Goal: Transaction & Acquisition: Purchase product/service

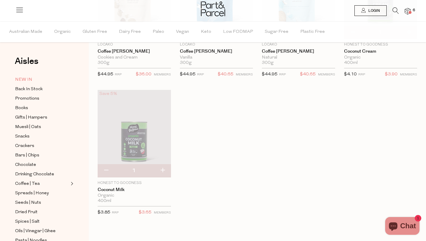
click at [25, 80] on span "NEW IN" at bounding box center [23, 79] width 17 height 7
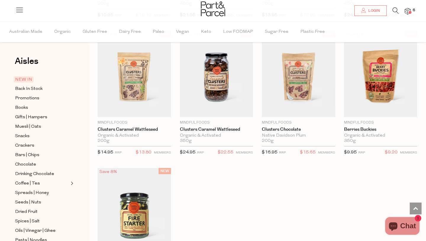
scroll to position [777, 0]
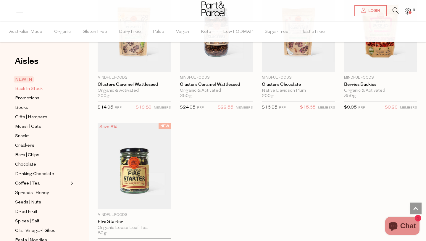
click at [23, 90] on span "Back In Stock" at bounding box center [29, 88] width 28 height 7
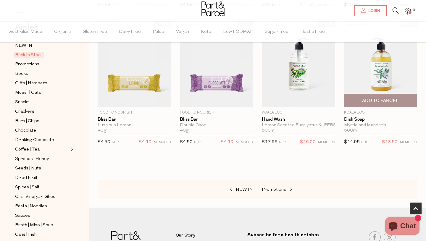
scroll to position [214, 0]
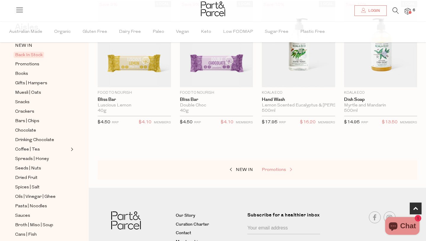
click at [277, 168] on span "Promotions" at bounding box center [274, 170] width 24 height 4
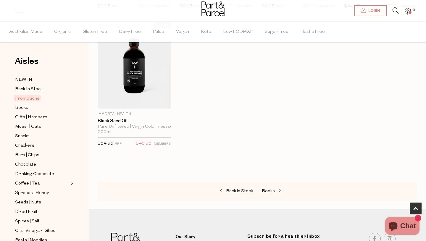
scroll to position [334, 0]
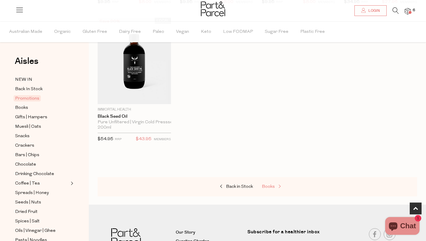
click at [274, 187] on span "Books" at bounding box center [268, 187] width 13 height 4
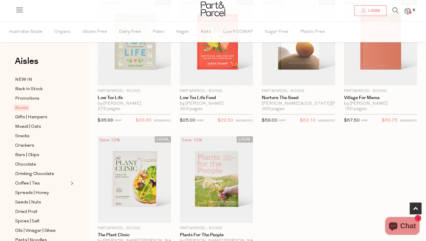
scroll to position [398, 0]
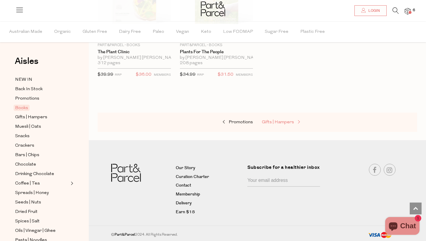
click at [282, 122] on span "Gifts | Hampers" at bounding box center [278, 122] width 32 height 4
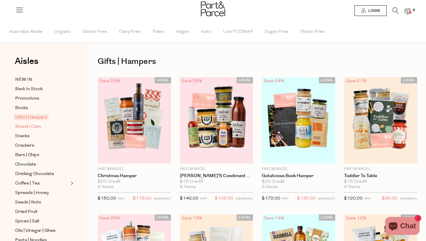
click at [39, 129] on span "Muesli | Oats" at bounding box center [28, 126] width 26 height 7
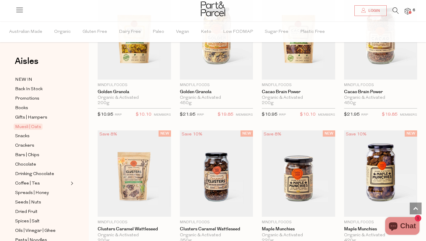
scroll to position [398, 0]
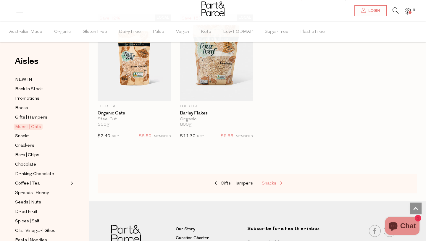
click at [270, 182] on span "Snacks" at bounding box center [269, 183] width 14 height 4
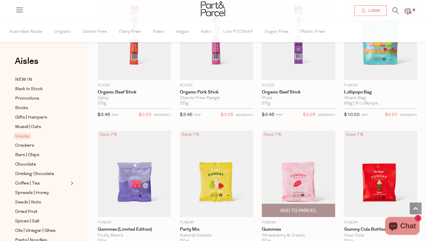
scroll to position [411, 0]
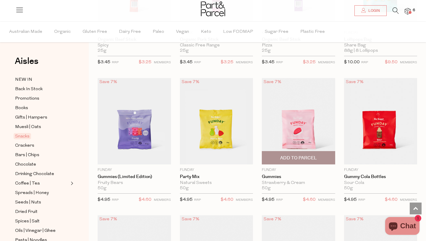
click at [308, 156] on span "Add To Parcel" at bounding box center [298, 158] width 37 height 6
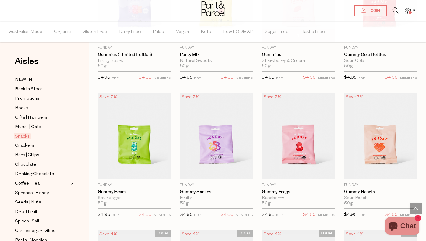
scroll to position [535, 0]
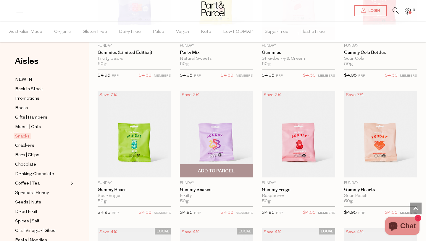
click at [224, 170] on span "Add To Parcel" at bounding box center [216, 171] width 37 height 6
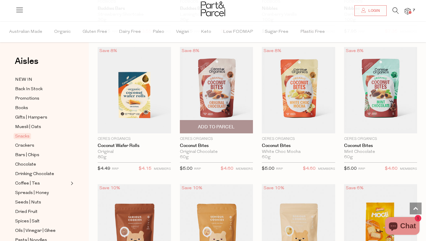
scroll to position [990, 0]
click at [224, 101] on img at bounding box center [216, 90] width 73 height 86
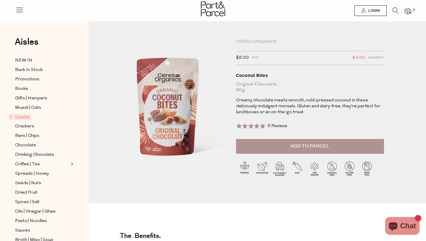
click at [290, 146] on span "Add to Parcel" at bounding box center [309, 146] width 39 height 7
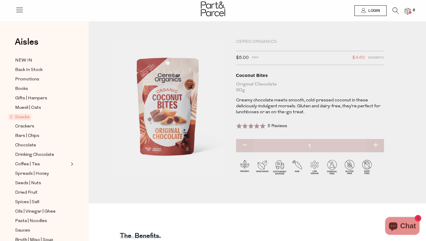
click at [11, 116] on span "Snacks" at bounding box center [19, 117] width 23 height 6
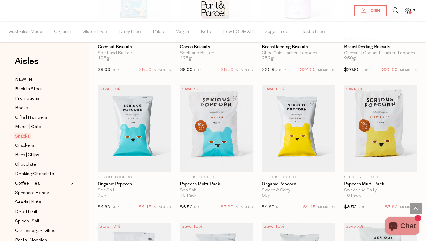
scroll to position [1365, 0]
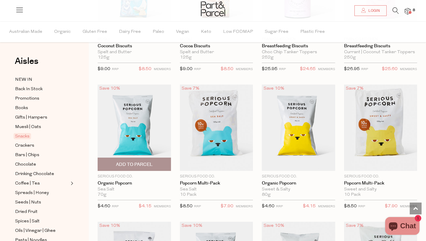
click at [145, 161] on span "Add To Parcel" at bounding box center [134, 164] width 37 height 6
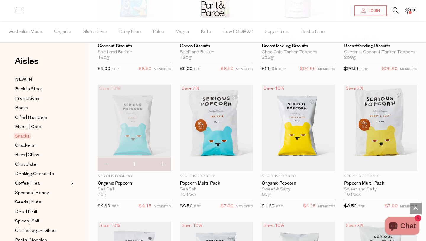
click at [164, 163] on button "button" at bounding box center [162, 164] width 17 height 13
type input "2"
click at [166, 163] on button "button" at bounding box center [162, 164] width 17 height 13
type input "3"
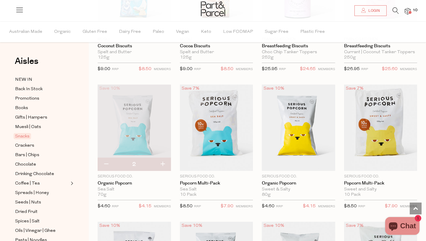
type input "3"
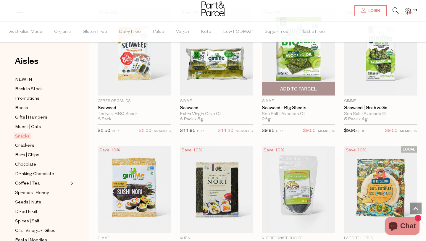
scroll to position [1856, 0]
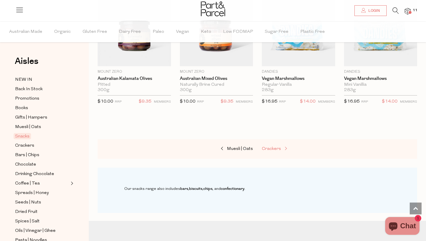
click at [280, 148] on span "Crackers" at bounding box center [271, 149] width 19 height 4
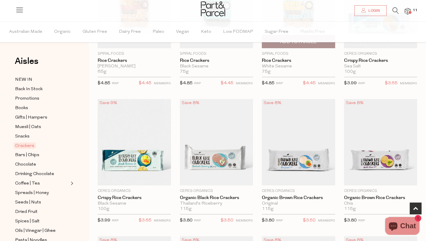
scroll to position [116, 0]
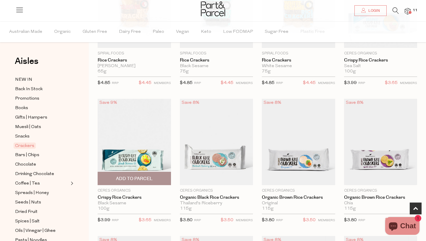
click at [149, 178] on span "Add To Parcel" at bounding box center [134, 179] width 37 height 6
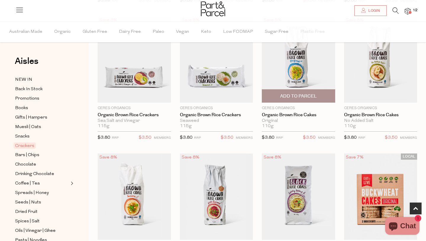
scroll to position [339, 0]
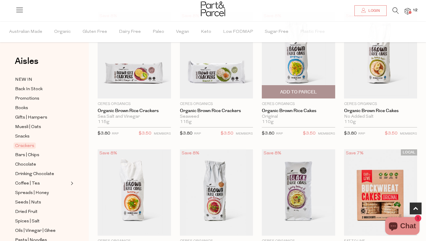
click at [307, 90] on span "Add To Parcel" at bounding box center [298, 92] width 37 height 6
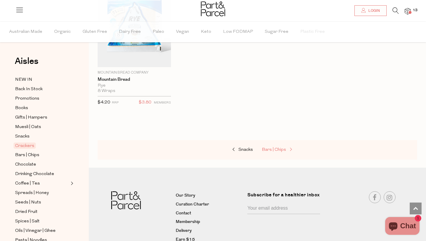
click at [278, 149] on span "Bars | Chips" at bounding box center [274, 150] width 24 height 4
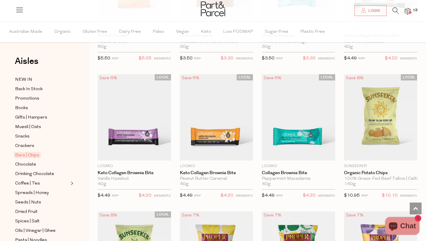
scroll to position [1790, 0]
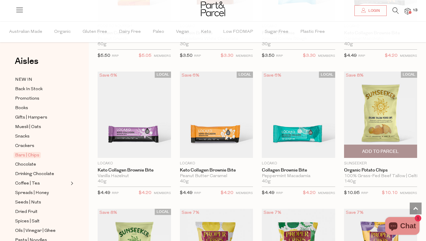
click at [378, 149] on span "Add To Parcel" at bounding box center [380, 151] width 37 height 6
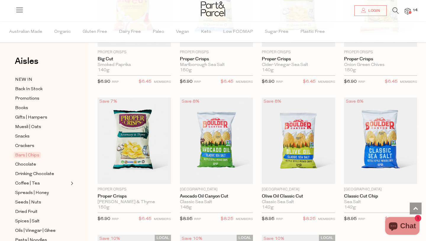
scroll to position [2202, 0]
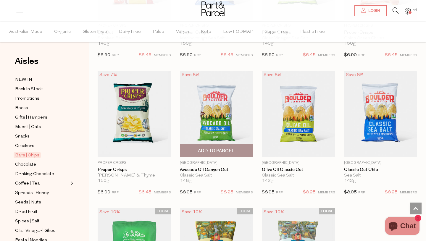
click at [228, 148] on span "Add To Parcel" at bounding box center [216, 151] width 37 height 6
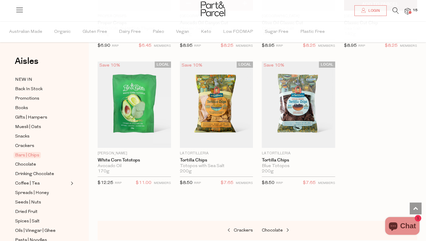
scroll to position [2350, 0]
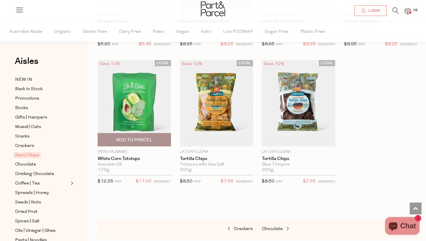
click at [133, 137] on span "Add To Parcel" at bounding box center [134, 140] width 37 height 6
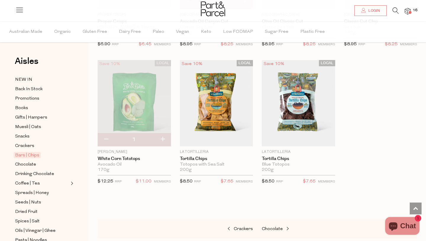
click at [163, 135] on button "button" at bounding box center [162, 139] width 17 height 13
type input "2"
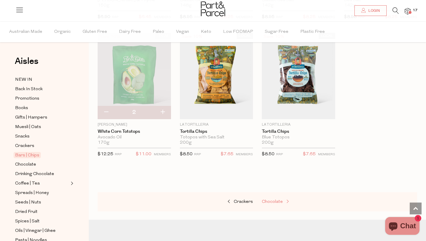
click at [278, 200] on span "Chocolate" at bounding box center [272, 202] width 21 height 4
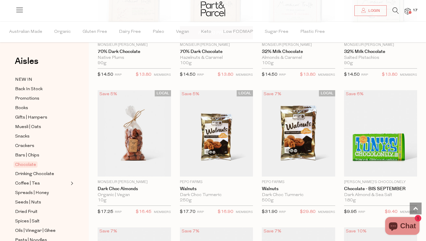
scroll to position [1235, 0]
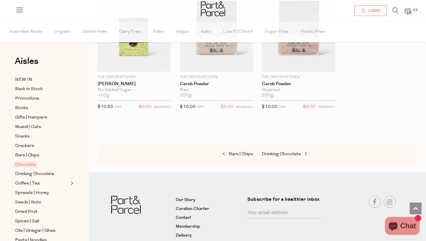
scroll to position [2015, 0]
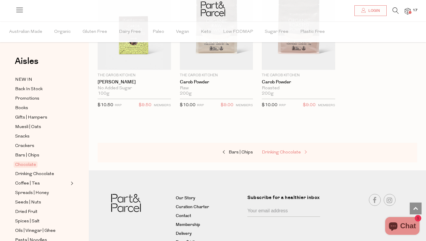
click at [292, 152] on span "Drinking Chocolate" at bounding box center [281, 152] width 39 height 4
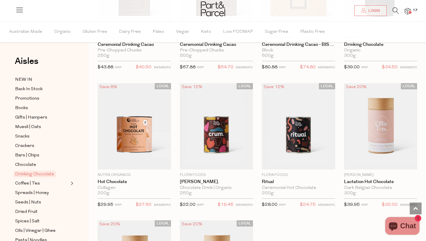
scroll to position [407, 0]
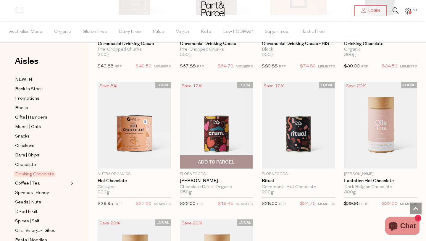
click at [229, 162] on span "Add To Parcel" at bounding box center [216, 162] width 37 height 6
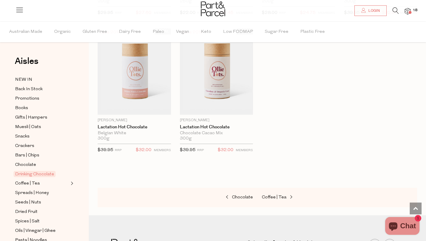
scroll to position [598, 0]
click at [282, 195] on span "Coffee | Tea" at bounding box center [274, 197] width 25 height 4
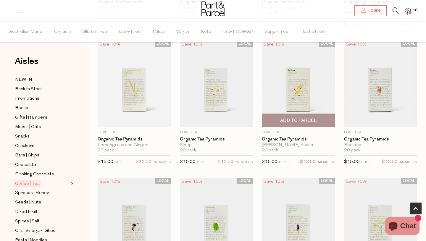
scroll to position [177, 0]
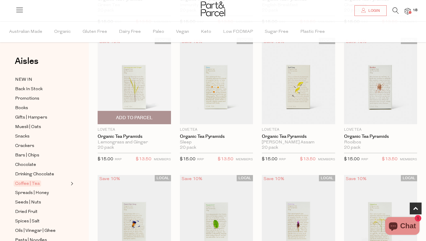
click at [148, 117] on span "Add To Parcel" at bounding box center [134, 118] width 37 height 6
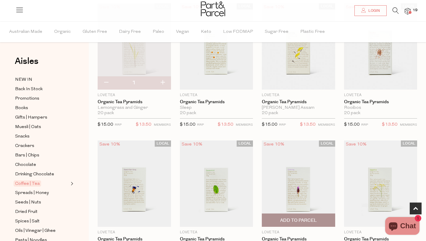
scroll to position [210, 0]
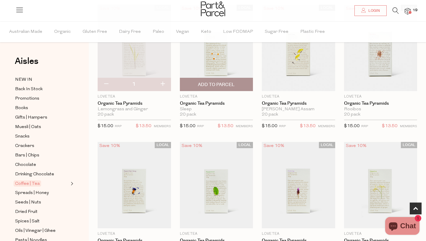
click at [214, 67] on img at bounding box center [216, 48] width 73 height 86
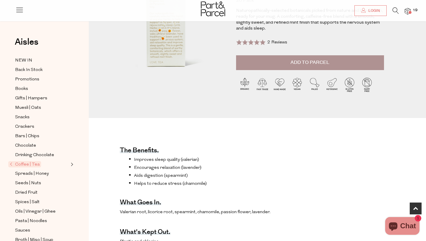
scroll to position [90, 0]
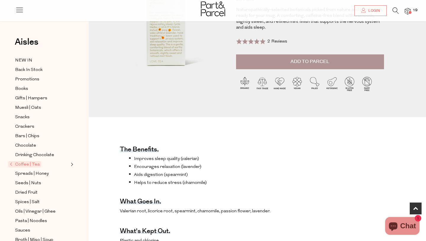
click at [299, 63] on span "Add to Parcel" at bounding box center [309, 61] width 39 height 7
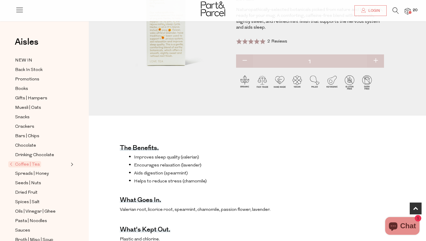
click at [11, 164] on span "Coffee | Tea" at bounding box center [24, 164] width 33 height 6
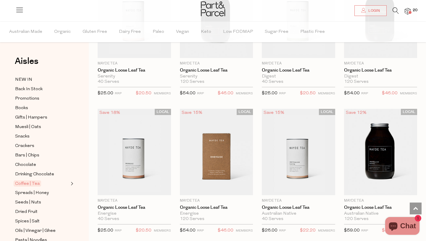
scroll to position [1342, 0]
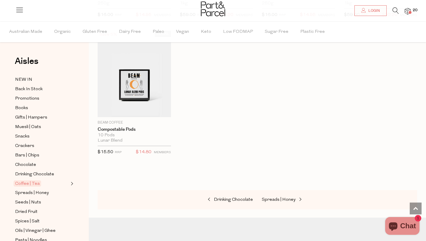
scroll to position [3068, 0]
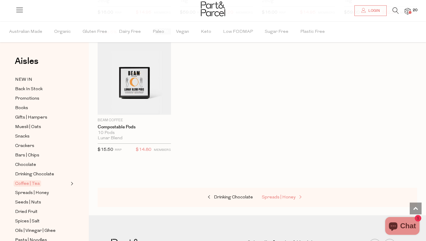
click at [281, 195] on span "Spreads | Honey" at bounding box center [279, 197] width 34 height 4
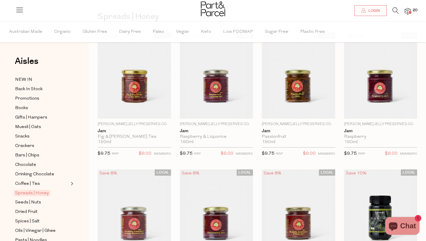
scroll to position [41, 0]
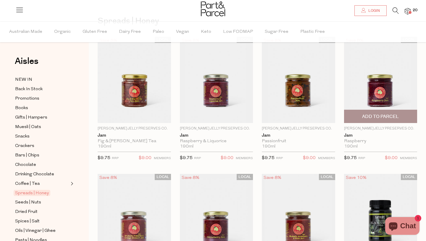
click at [386, 115] on span "Add To Parcel" at bounding box center [380, 117] width 37 height 6
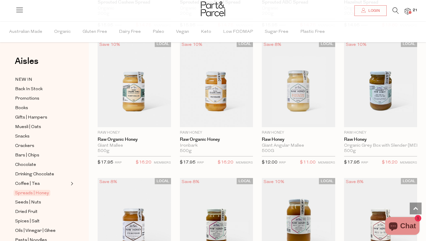
scroll to position [1413, 0]
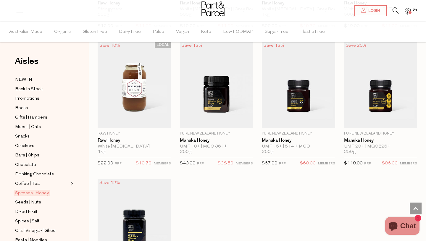
scroll to position [1681, 0]
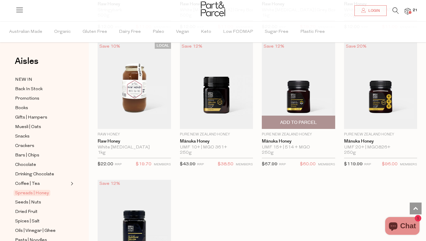
click at [298, 122] on span "Add To Parcel" at bounding box center [298, 122] width 37 height 6
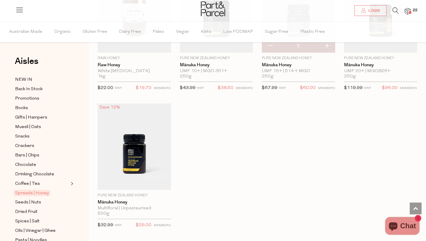
scroll to position [1758, 0]
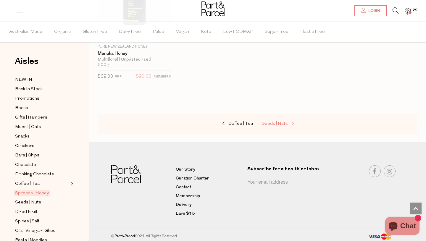
click at [277, 123] on span "Seeds | Nuts" at bounding box center [275, 124] width 26 height 4
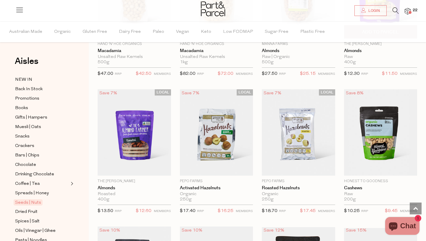
scroll to position [674, 0]
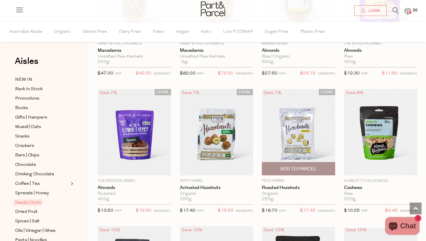
click at [305, 169] on span "Add To Parcel" at bounding box center [298, 169] width 37 height 6
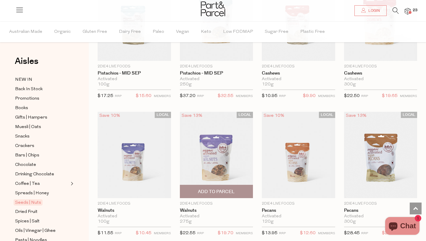
scroll to position [250, 0]
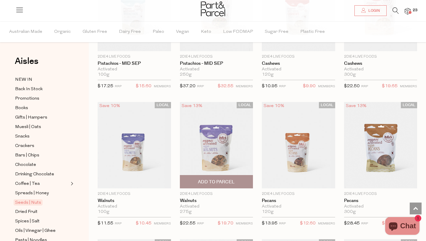
click at [225, 179] on span "Add To Parcel" at bounding box center [216, 182] width 37 height 6
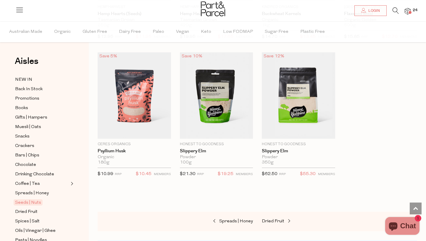
scroll to position [1604, 0]
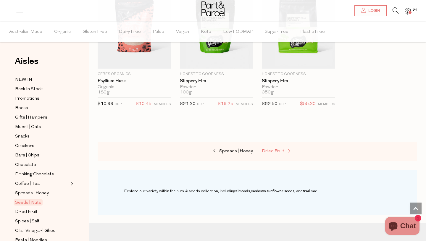
click at [278, 150] on span "Dried Fruit" at bounding box center [273, 151] width 22 height 4
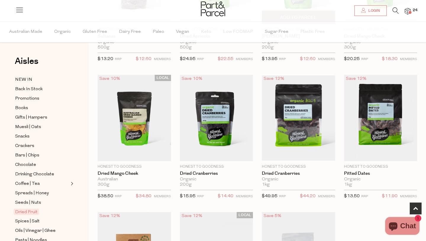
scroll to position [140, 0]
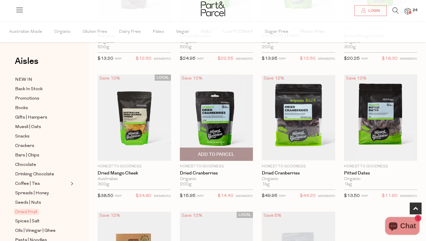
click at [239, 153] on span "Add To Parcel" at bounding box center [217, 154] width 70 height 13
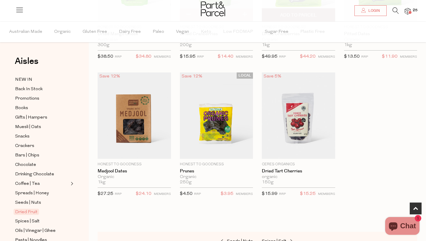
scroll to position [279, 0]
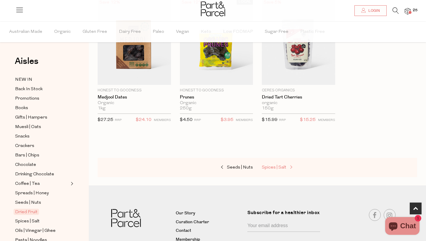
click at [283, 168] on span "Spices | Salt" at bounding box center [274, 167] width 25 height 4
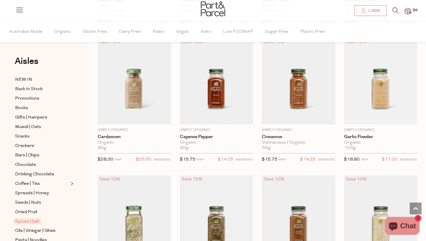
scroll to position [735, 0]
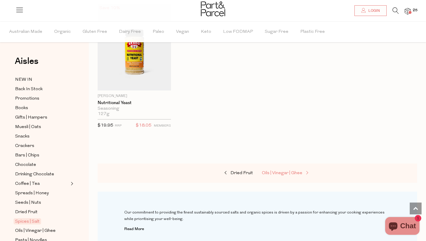
click at [284, 171] on span "Oils | Vinegar | Ghee" at bounding box center [282, 173] width 41 height 4
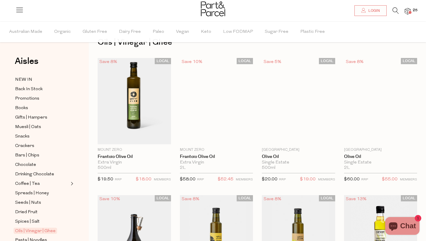
type input "2"
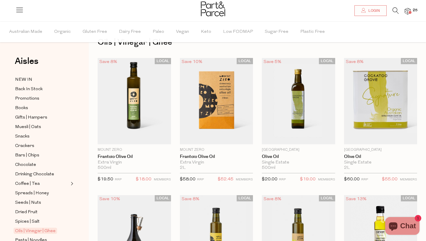
scroll to position [3, 0]
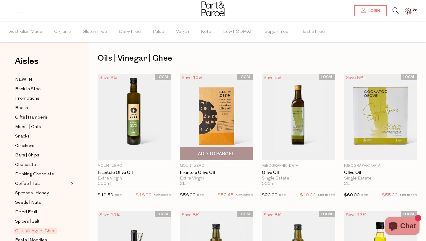
click at [227, 151] on span "Add To Parcel" at bounding box center [216, 154] width 37 height 6
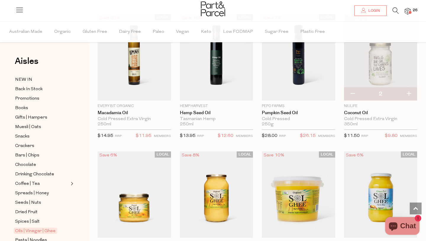
scroll to position [476, 0]
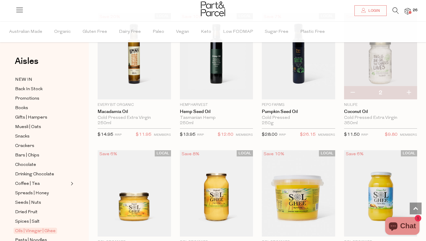
click at [352, 90] on button "button" at bounding box center [352, 92] width 17 height 13
type input "1"
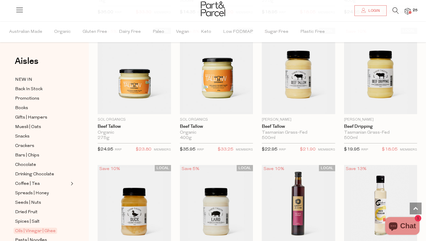
scroll to position [872, 0]
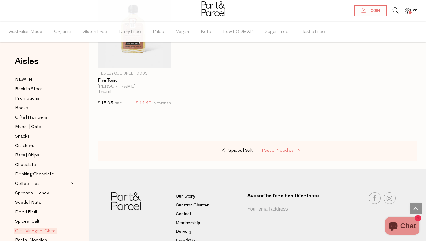
click at [287, 149] on span "Pasta | Noodles" at bounding box center [278, 150] width 32 height 4
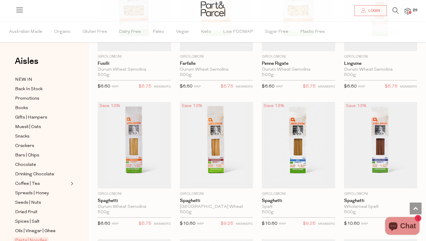
scroll to position [975, 0]
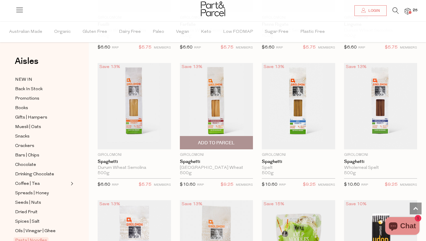
click at [220, 141] on span "Add To Parcel" at bounding box center [216, 143] width 37 height 6
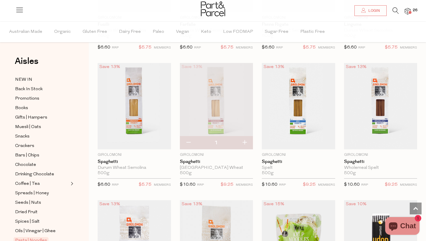
click at [244, 141] on button "button" at bounding box center [244, 142] width 17 height 13
type input "2"
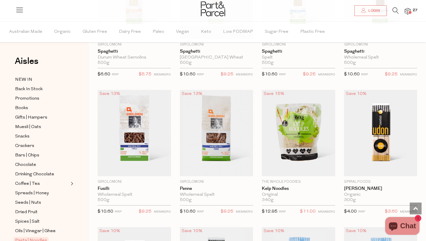
scroll to position [1086, 0]
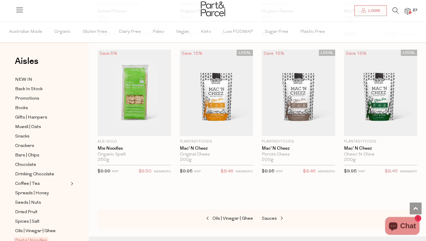
scroll to position [1817, 0]
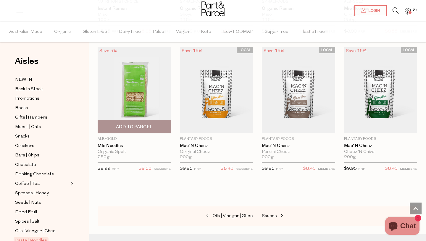
click at [148, 127] on span "Add To Parcel" at bounding box center [134, 127] width 37 height 6
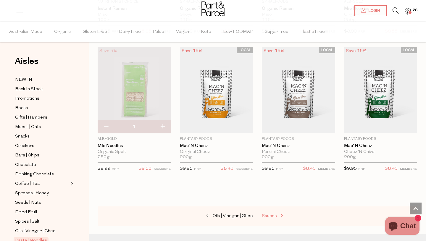
click at [279, 214] on span at bounding box center [281, 216] width 8 height 4
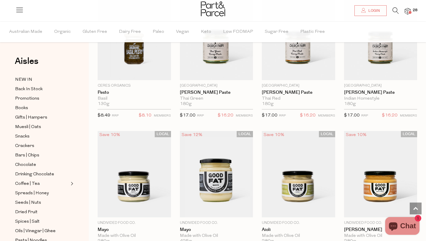
scroll to position [489, 0]
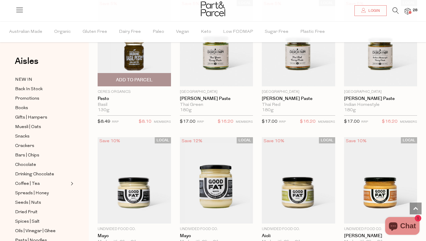
click at [139, 78] on span "Add To Parcel" at bounding box center [134, 80] width 37 height 6
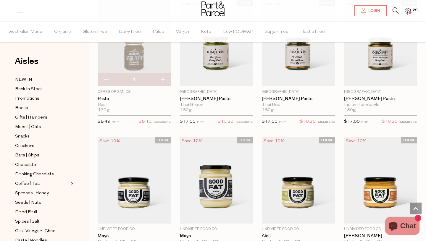
click at [162, 78] on button "button" at bounding box center [162, 79] width 17 height 13
type input "2"
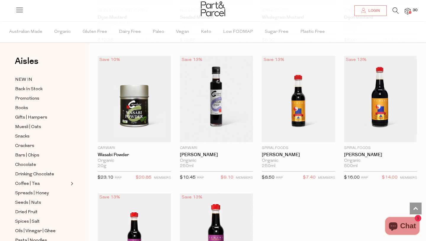
scroll to position [1531, 0]
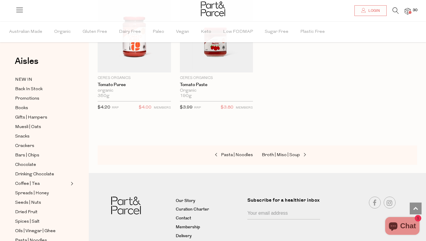
scroll to position [2317, 0]
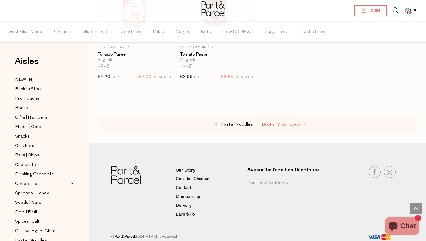
click at [293, 123] on span "Broth | Miso | Soup" at bounding box center [281, 124] width 38 height 4
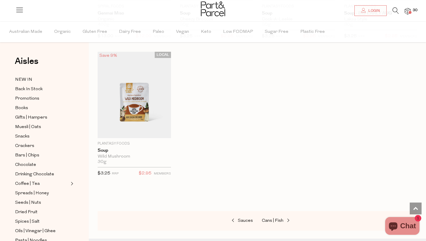
scroll to position [1132, 0]
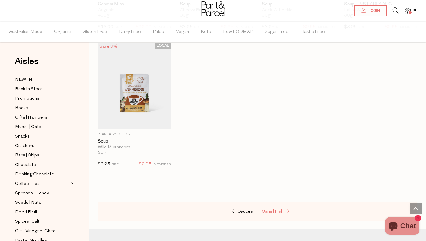
click at [278, 208] on link "Cans | Fish" at bounding box center [291, 212] width 59 height 8
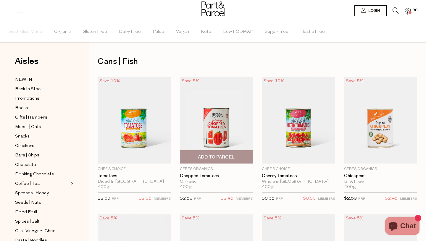
click at [236, 150] on button "Add To Parcel" at bounding box center [216, 156] width 73 height 13
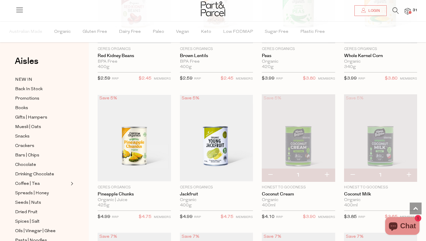
scroll to position [395, 0]
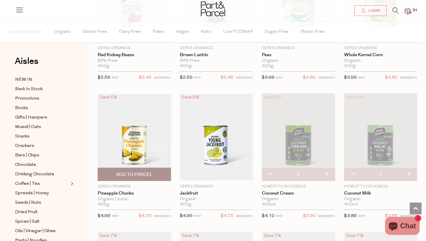
click at [131, 172] on span "Add To Parcel" at bounding box center [134, 175] width 37 height 6
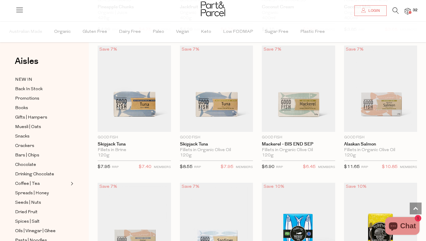
scroll to position [585, 0]
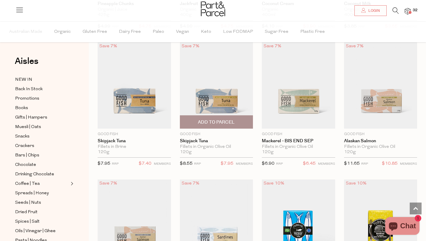
click at [226, 122] on span "Add To Parcel" at bounding box center [216, 122] width 37 height 6
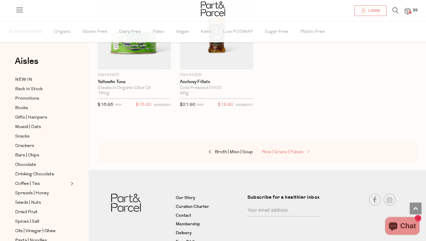
click at [288, 153] on span "Rice | Grains | Pulses" at bounding box center [283, 152] width 42 height 4
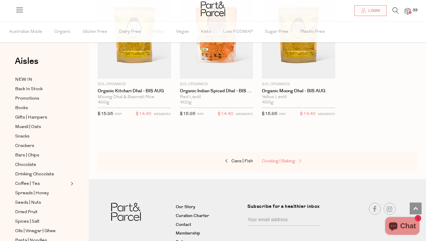
click at [295, 160] on span at bounding box center [299, 161] width 8 height 4
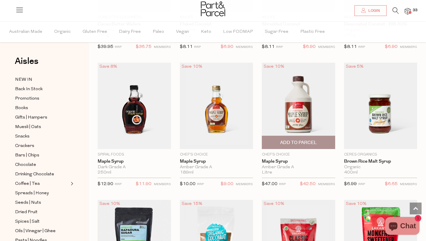
scroll to position [1120, 0]
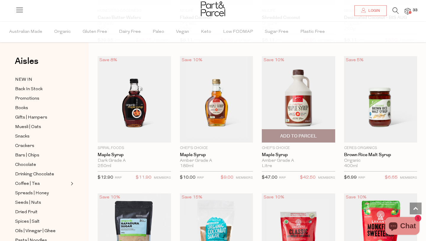
click at [294, 135] on span "Add To Parcel" at bounding box center [298, 136] width 37 height 6
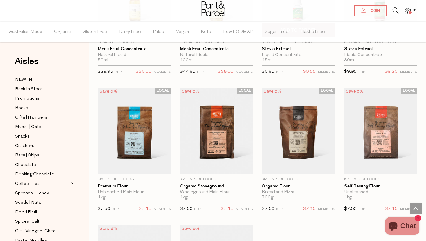
scroll to position [1503, 0]
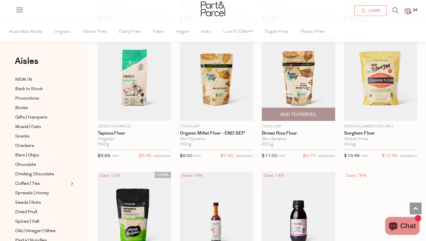
scroll to position [2453, 0]
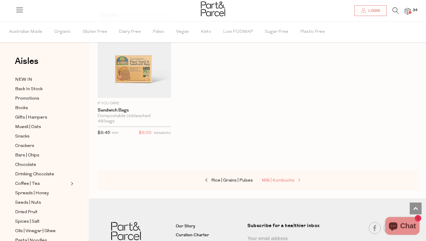
click at [286, 178] on span "Milk | Kombucha" at bounding box center [278, 180] width 33 height 4
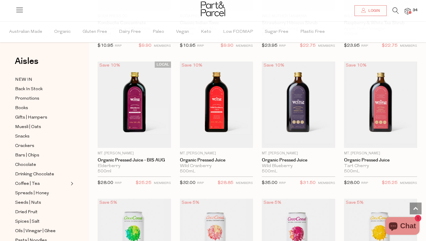
scroll to position [847, 0]
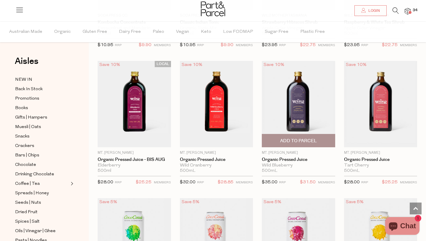
click at [284, 139] on span "Add To Parcel" at bounding box center [298, 141] width 37 height 6
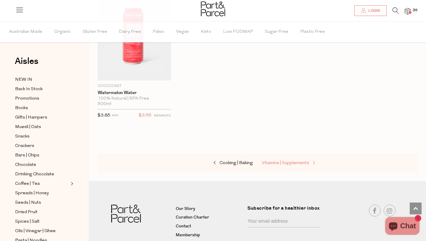
click at [296, 163] on span "Vitamins | Supplements" at bounding box center [285, 163] width 47 height 4
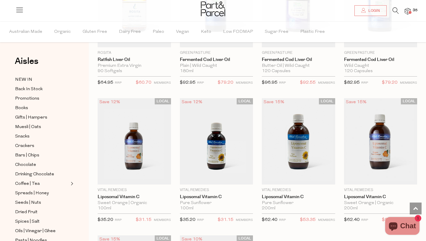
scroll to position [1498, 0]
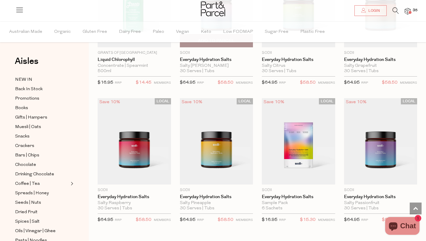
scroll to position [1766, 0]
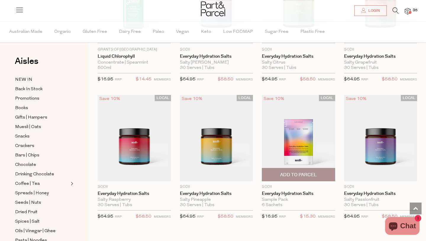
click at [304, 132] on img at bounding box center [298, 138] width 73 height 86
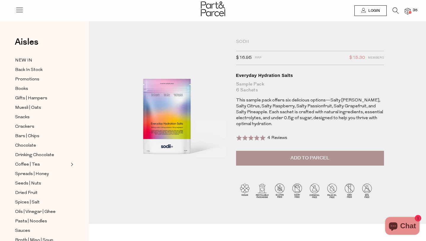
click at [308, 155] on span "Add to Parcel" at bounding box center [309, 158] width 39 height 7
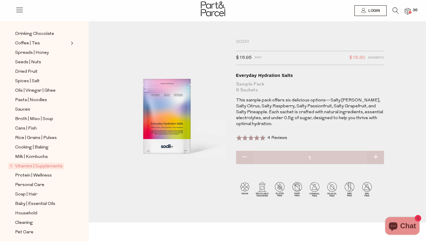
scroll to position [124, 0]
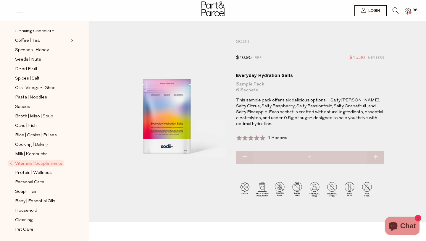
click at [46, 165] on span "Vitamins | Supplements" at bounding box center [36, 163] width 56 height 6
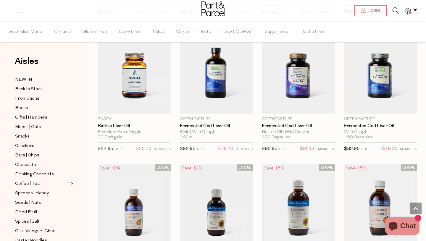
scroll to position [1425, 0]
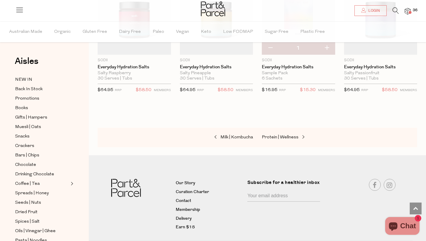
scroll to position [1906, 0]
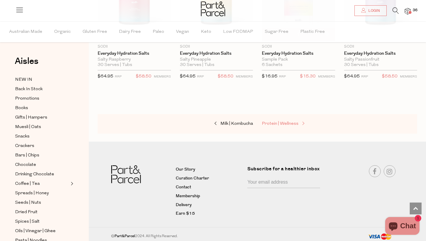
click at [283, 122] on span "Protein | Wellness" at bounding box center [280, 124] width 37 height 4
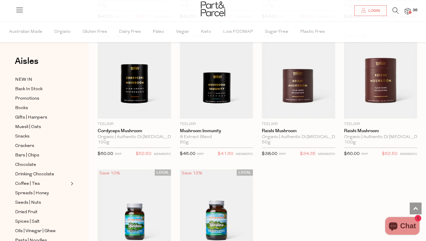
scroll to position [1563, 0]
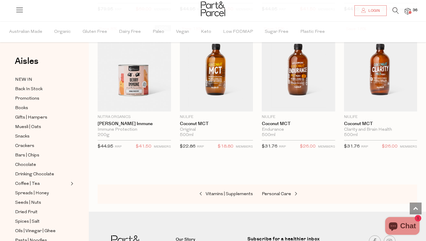
scroll to position [2523, 0]
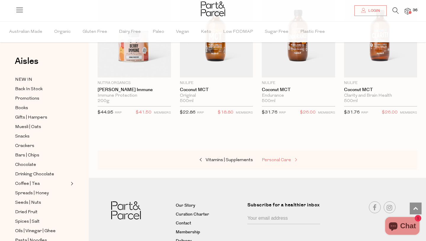
click at [286, 158] on span "Personal Care" at bounding box center [276, 160] width 29 height 4
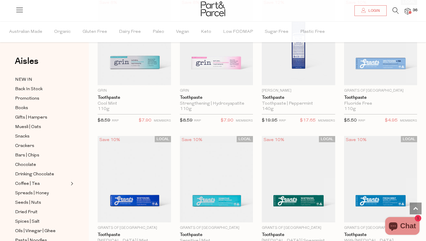
scroll to position [628, 0]
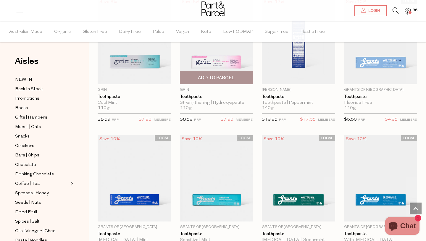
click at [233, 77] on span "Add To Parcel" at bounding box center [216, 78] width 37 height 6
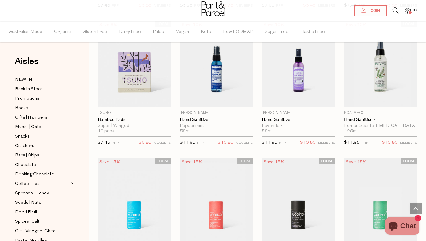
scroll to position [1431, 0]
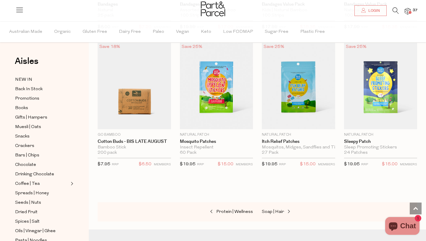
scroll to position [2785, 0]
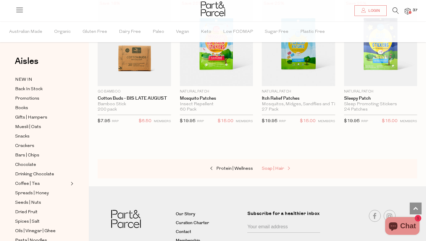
click at [276, 166] on span "Soap | Hair" at bounding box center [273, 168] width 22 height 4
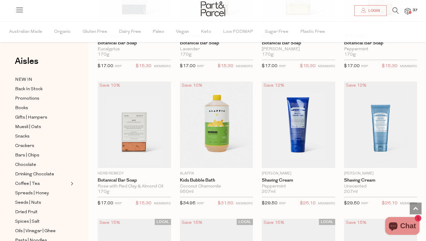
scroll to position [1233, 0]
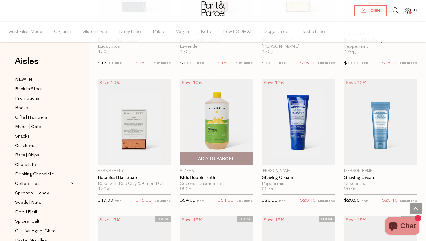
click at [225, 158] on span "Add To Parcel" at bounding box center [216, 159] width 37 height 6
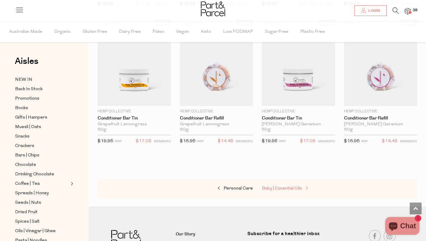
click at [291, 187] on span "Baby | Essential Oils" at bounding box center [282, 188] width 40 height 4
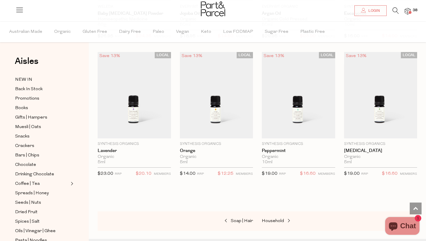
scroll to position [443, 0]
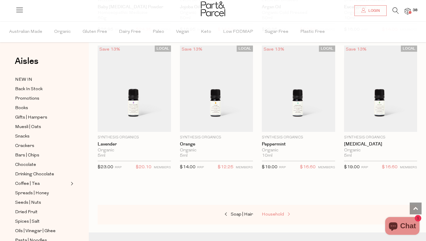
click at [280, 214] on span "Household" at bounding box center [273, 214] width 22 height 4
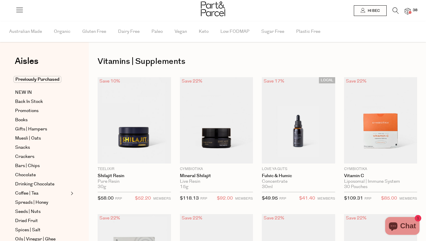
click at [412, 10] on span "38" at bounding box center [415, 10] width 8 height 5
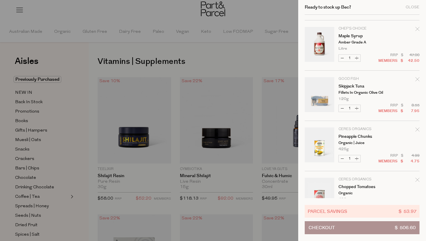
scroll to position [201, 0]
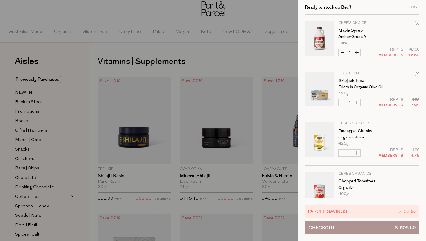
click at [342, 101] on button "Decrease Skipjack Tuna" at bounding box center [342, 102] width 7 height 7
type input "0"
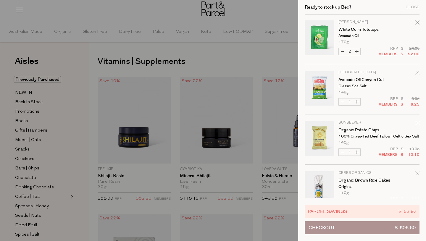
scroll to position [1024, 0]
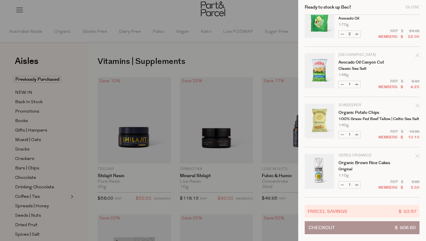
click at [417, 105] on icon "Remove Organic Potato Chips" at bounding box center [417, 105] width 4 height 4
click at [342, 136] on button "Decrease Organic Potato Chips" at bounding box center [342, 134] width 7 height 7
type input "0"
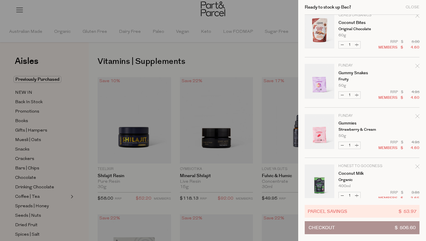
scroll to position [1319, 0]
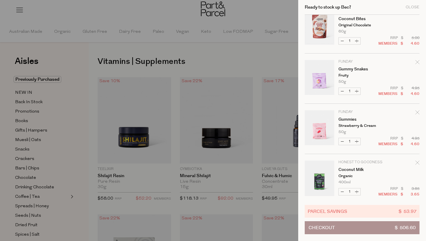
click at [343, 140] on button "Decrease Gummies" at bounding box center [342, 141] width 7 height 7
type input "0"
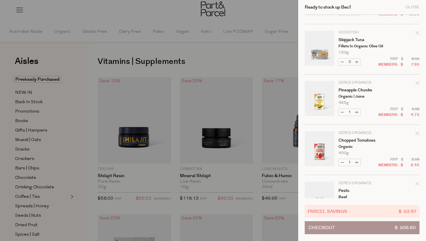
scroll to position [242, 0]
click at [416, 33] on icon "Remove Skipjack Tuna" at bounding box center [417, 32] width 4 height 4
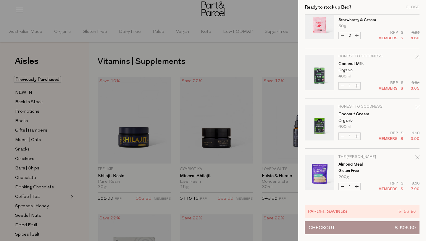
scroll to position [1495, 0]
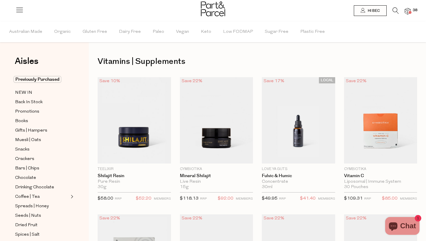
click at [408, 12] on img at bounding box center [408, 11] width 6 height 7
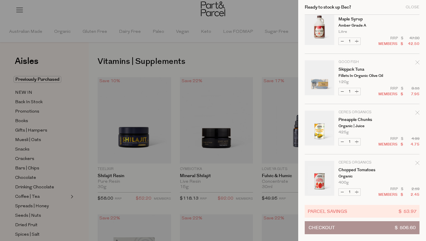
scroll to position [213, 0]
click at [342, 90] on button "Decrease Skipjack Tuna" at bounding box center [342, 90] width 7 height 7
type input "0"
click at [417, 62] on icon "Remove Skipjack Tuna" at bounding box center [417, 61] width 4 height 4
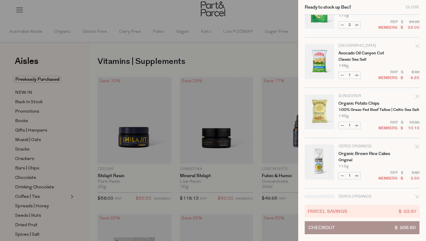
scroll to position [1036, 0]
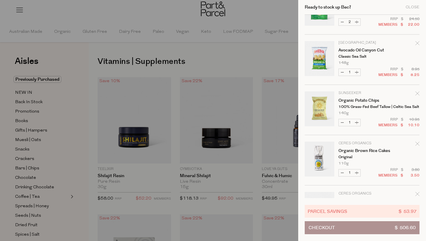
click at [344, 122] on button "Decrease Organic Potato Chips" at bounding box center [342, 122] width 7 height 7
type input "0"
click at [416, 93] on icon "Remove Organic Potato Chips" at bounding box center [417, 93] width 4 height 4
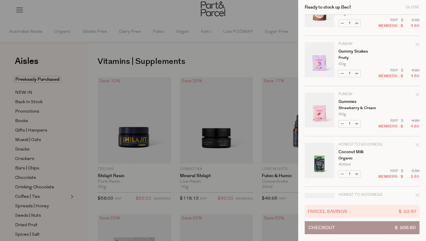
scroll to position [1337, 0]
click at [343, 124] on button "Decrease Gummies" at bounding box center [342, 123] width 7 height 7
type input "0"
click at [416, 94] on icon "Remove Gummies" at bounding box center [417, 94] width 4 height 4
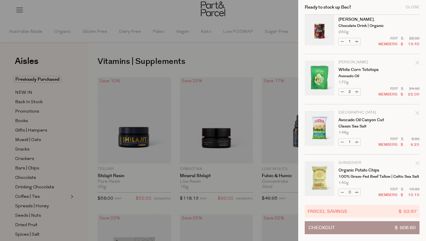
scroll to position [839, 0]
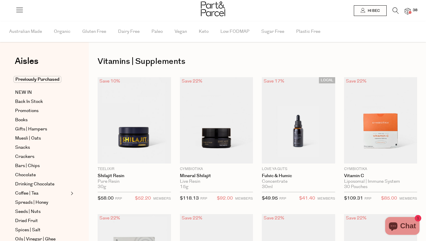
click at [407, 12] on img at bounding box center [408, 11] width 6 height 7
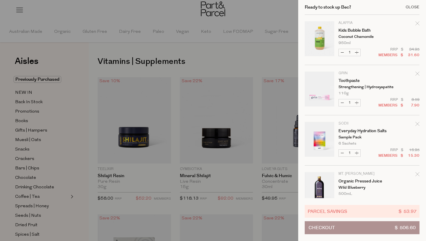
click at [413, 7] on div "Close" at bounding box center [412, 7] width 14 height 4
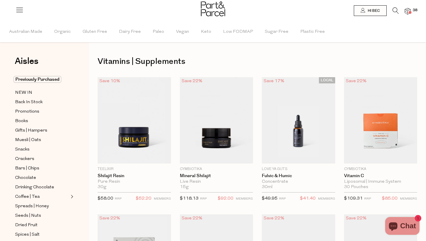
click at [412, 9] on span "38" at bounding box center [415, 10] width 8 height 5
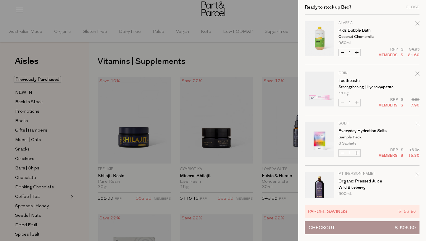
click at [370, 214] on div "Parcel Savings $ 53.97" at bounding box center [362, 211] width 115 height 13
click at [367, 229] on button "Checkout $ 506.60" at bounding box center [362, 227] width 115 height 13
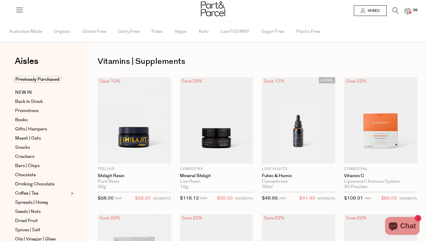
click at [409, 11] on img at bounding box center [408, 11] width 6 height 7
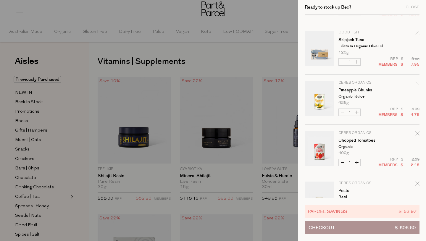
scroll to position [253, 0]
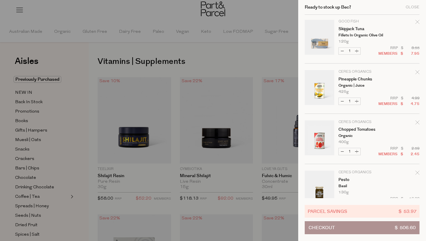
click at [342, 52] on button "Decrease Skipjack Tuna" at bounding box center [342, 51] width 7 height 7
type input "0"
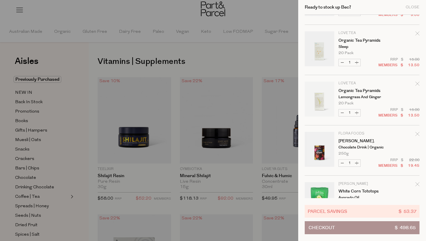
scroll to position [796, 0]
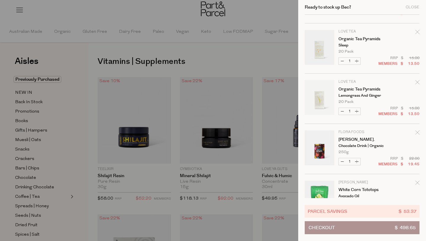
click at [342, 111] on button "Decrease Organic Tea Pyramids" at bounding box center [342, 111] width 7 height 7
type input "0"
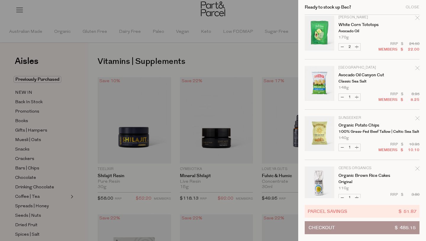
scroll to position [911, 0]
click at [342, 147] on button "Decrease Organic Potato Chips" at bounding box center [342, 147] width 7 height 7
type input "0"
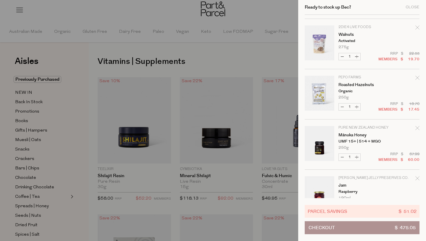
scroll to position [599, 0]
click at [342, 56] on button "Decrease Walnuts" at bounding box center [342, 57] width 7 height 7
type input "0"
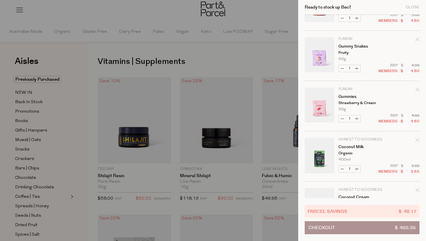
scroll to position [1145, 0]
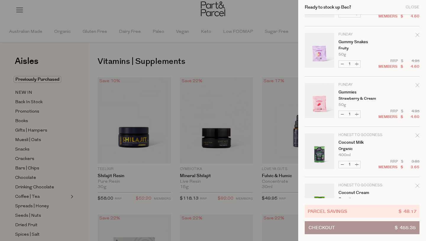
click at [342, 112] on button "Decrease Gummies" at bounding box center [342, 114] width 7 height 7
type input "0"
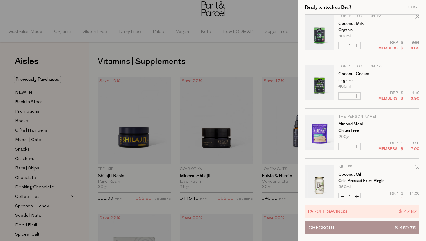
scroll to position [1224, 0]
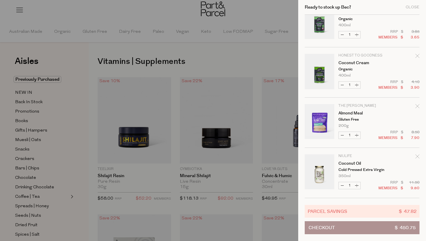
click at [369, 228] on button "Checkout $ 450.75" at bounding box center [362, 227] width 115 height 13
